Goal: Navigation & Orientation: Find specific page/section

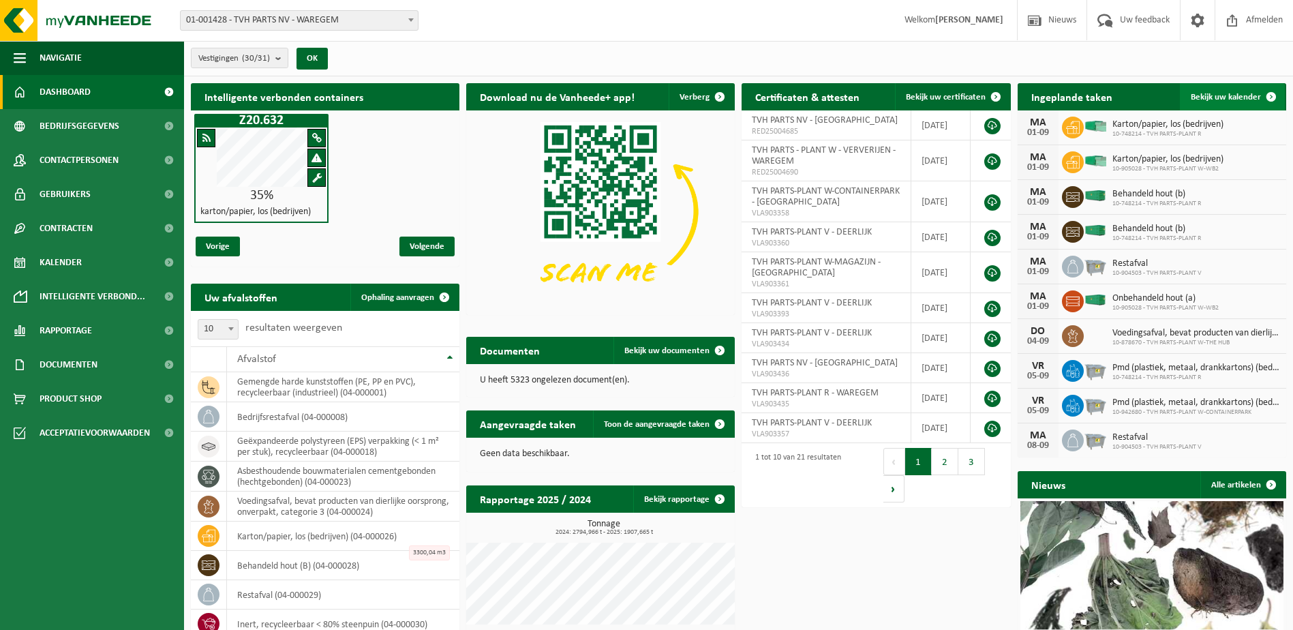
click at [1275, 100] on span at bounding box center [1271, 96] width 27 height 27
